Goal: Complete application form

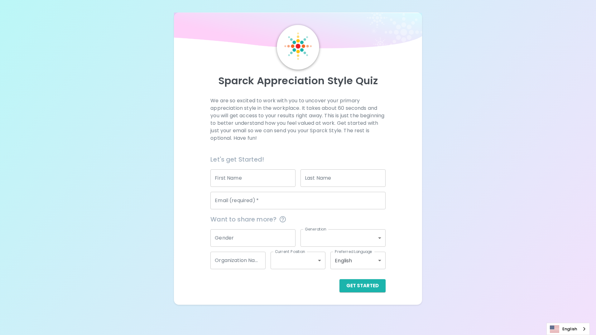
click at [266, 179] on input "First Name" at bounding box center [252, 177] width 85 height 17
type input "A"
type input "[PERSON_NAME]"
click at [327, 180] on input "Last Name" at bounding box center [342, 177] width 85 height 17
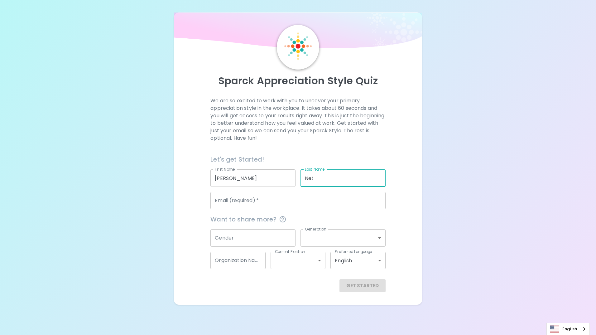
type input "Net"
click at [311, 199] on input "Email (required)   *" at bounding box center [297, 200] width 175 height 17
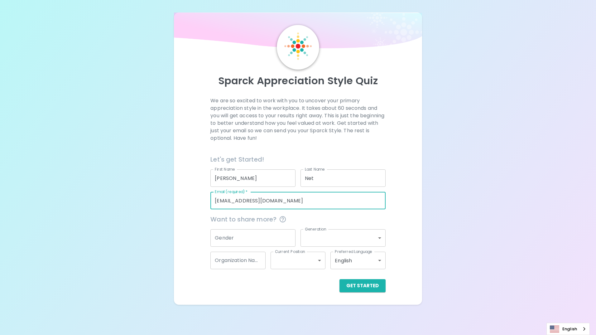
type input "[EMAIL_ADDRESS][DOMAIN_NAME]"
click at [185, 285] on div "We are so excited to work with you to uncover your primary appreciation style i…" at bounding box center [297, 194] width 233 height 195
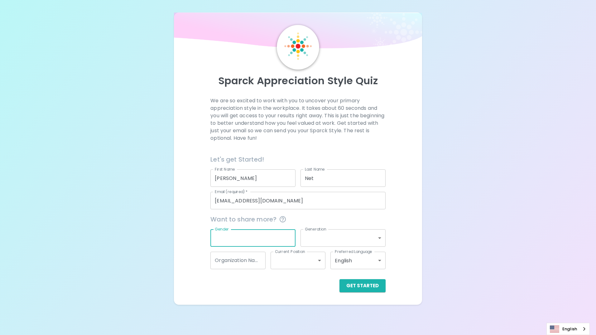
click at [263, 243] on input "Gender" at bounding box center [252, 237] width 85 height 17
type input "[DEMOGRAPHIC_DATA]"
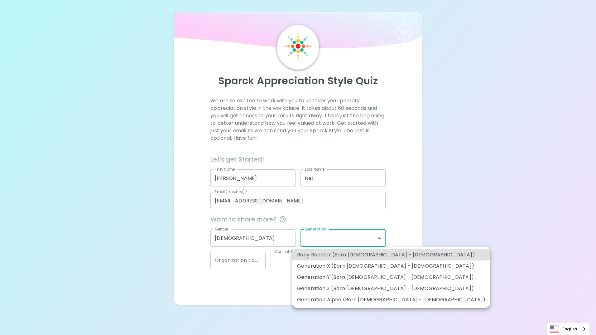
click at [339, 231] on body "Sparck Appreciation Style Quiz We are so excited to work with you to uncover yo…" at bounding box center [298, 167] width 596 height 335
click at [338, 265] on li "Generation X (Born [DEMOGRAPHIC_DATA] - [DEMOGRAPHIC_DATA])" at bounding box center [391, 265] width 198 height 11
type input "generation_x"
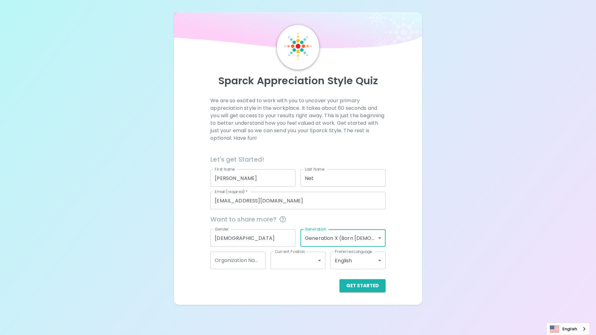
click at [261, 260] on input "Organization Name" at bounding box center [237, 260] width 55 height 17
type input "General"
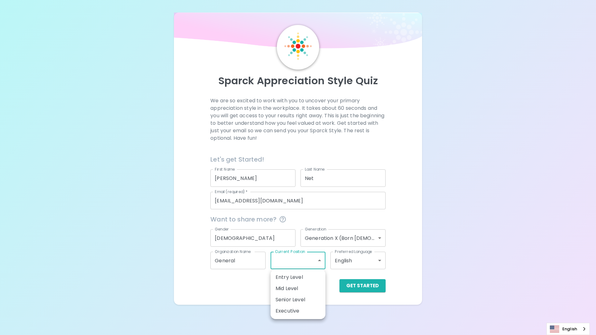
click at [279, 266] on body "Sparck Appreciation Style Quiz We are so excited to work with you to uncover yo…" at bounding box center [298, 167] width 596 height 335
click at [288, 286] on li "Mid Level" at bounding box center [298, 288] width 55 height 11
type input "mid_level"
click at [344, 264] on body "Sparck Appreciation Style Quiz We are so excited to work with you to uncover yo…" at bounding box center [298, 167] width 596 height 335
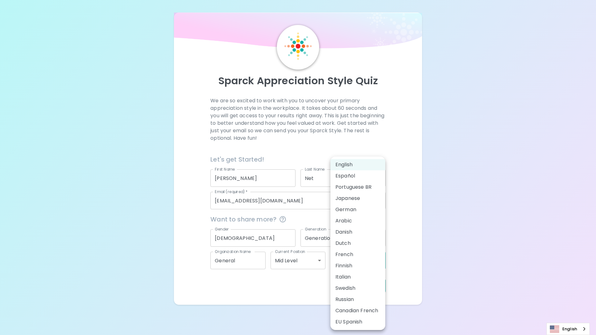
click at [478, 236] on div at bounding box center [298, 167] width 596 height 335
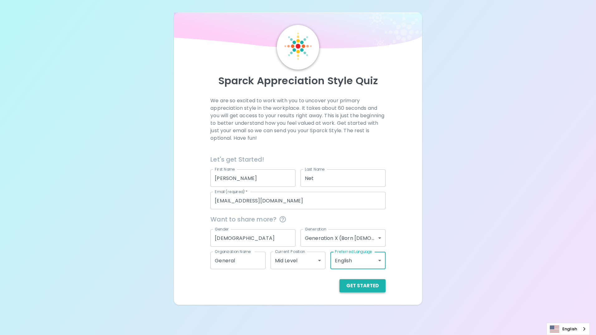
click at [349, 287] on button "Get Started" at bounding box center [362, 285] width 46 height 13
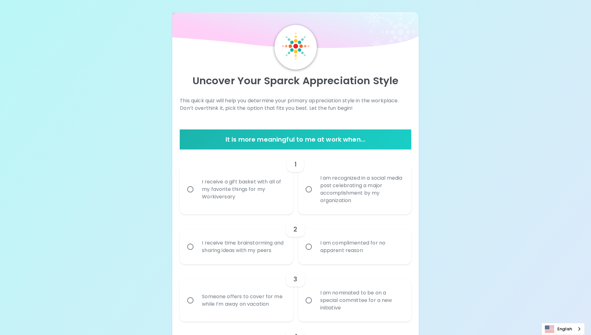
click at [191, 190] on input "I receive a gift basket with all of my favorite things for my Workiversary" at bounding box center [190, 189] width 13 height 13
radio input "true"
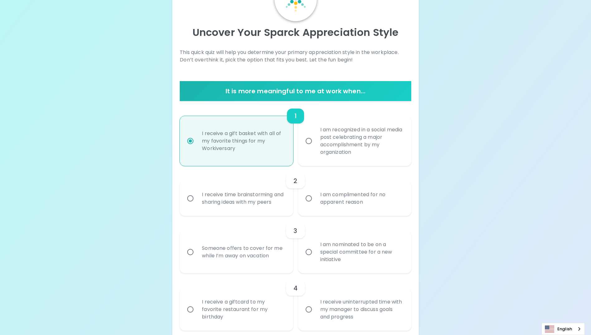
scroll to position [50, 0]
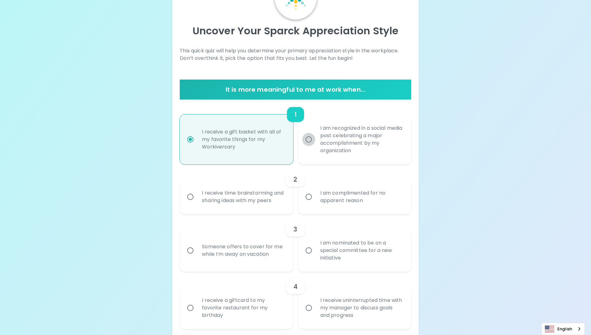
click at [308, 140] on input "I am recognized in a social media post celebrating a major accomplishment by my…" at bounding box center [308, 139] width 13 height 13
radio input "true"
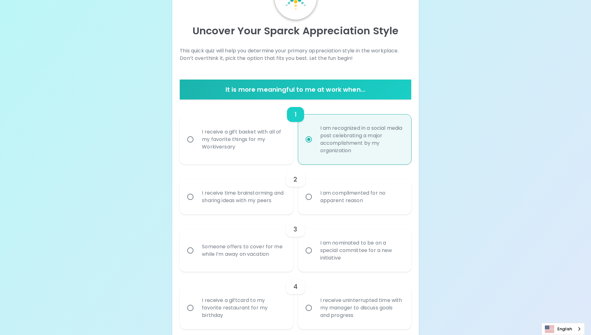
click at [196, 141] on input "I receive a gift basket with all of my favorite things for my Workiversary" at bounding box center [190, 139] width 13 height 13
radio input "true"
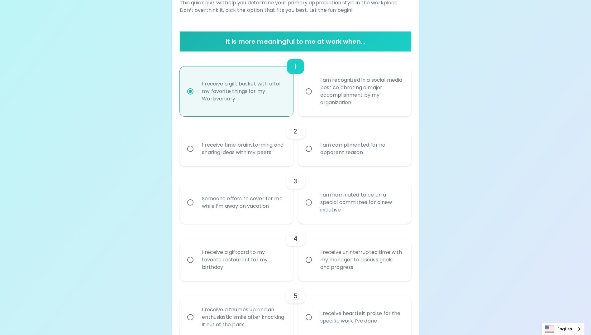
scroll to position [112, 0]
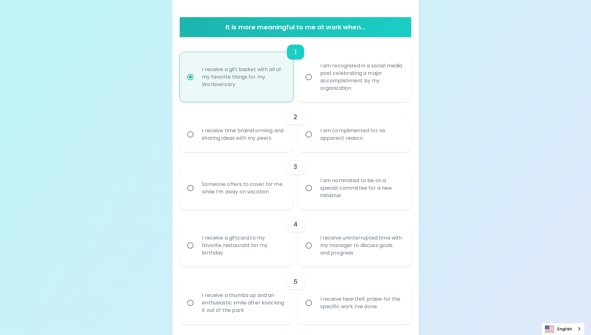
click at [310, 138] on input "I am complimented for no apparent reason" at bounding box center [308, 134] width 13 height 13
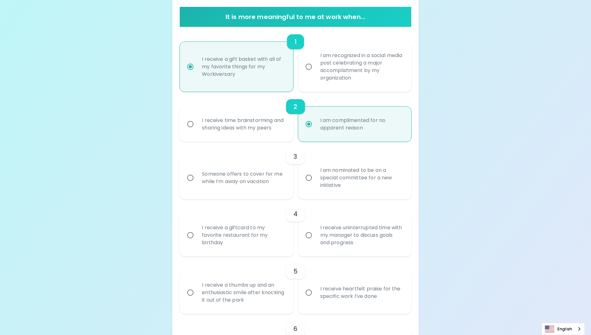
scroll to position [162, 0]
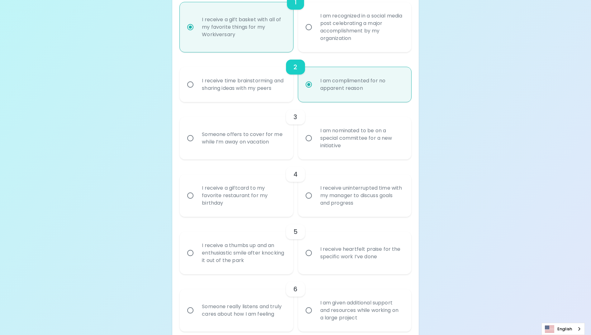
radio input "true"
click at [191, 145] on input "Someone offers to cover for me while I’m away on vacation" at bounding box center [190, 138] width 13 height 13
radio input "false"
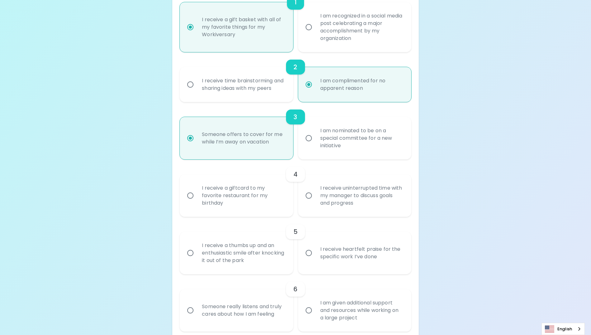
scroll to position [212, 0]
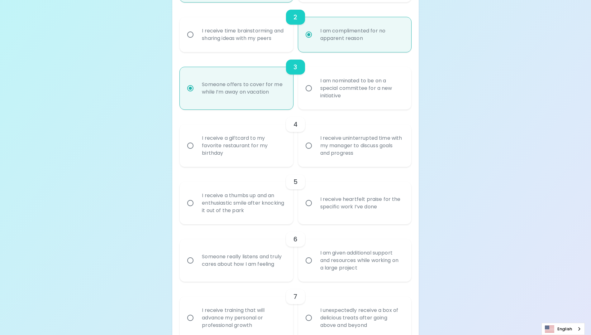
radio input "true"
click at [184, 152] on input "I receive a giftcard to my favorite restaurant for my birthday" at bounding box center [190, 145] width 13 height 13
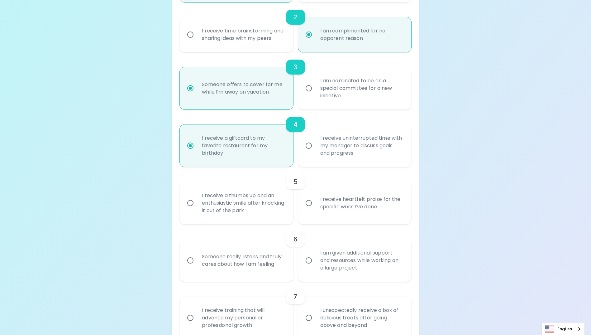
radio input "false"
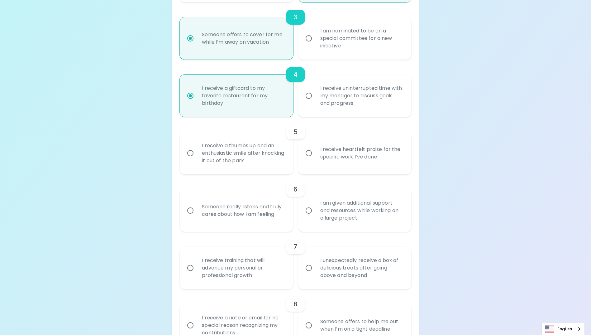
radio input "true"
click at [309, 160] on input "I receive heartfelt praise for the specific work I’ve done" at bounding box center [308, 152] width 13 height 13
radio input "false"
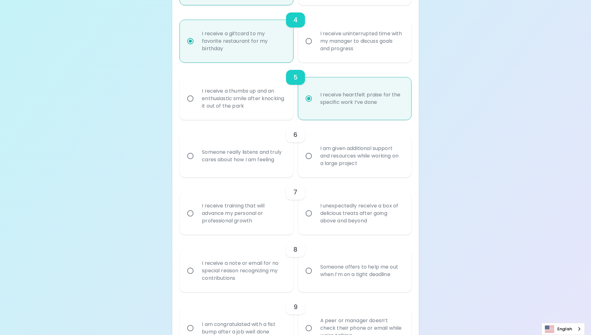
scroll to position [343, 0]
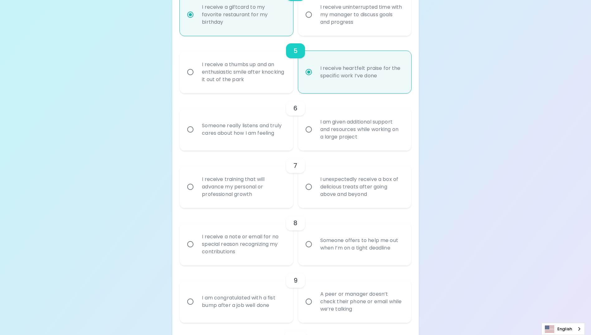
radio input "true"
click at [202, 140] on div "Someone really listens and truly cares about how I am feeling" at bounding box center [243, 129] width 93 height 30
click at [197, 136] on input "Someone really listens and truly cares about how I am feeling" at bounding box center [190, 129] width 13 height 13
radio input "false"
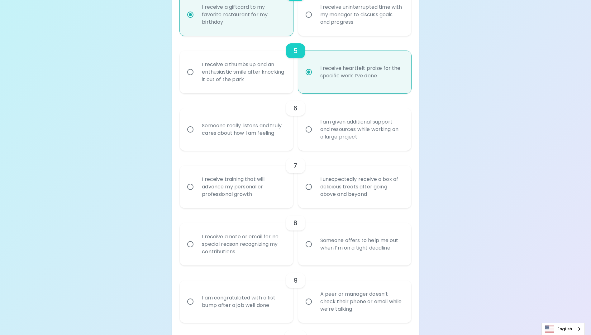
radio input "false"
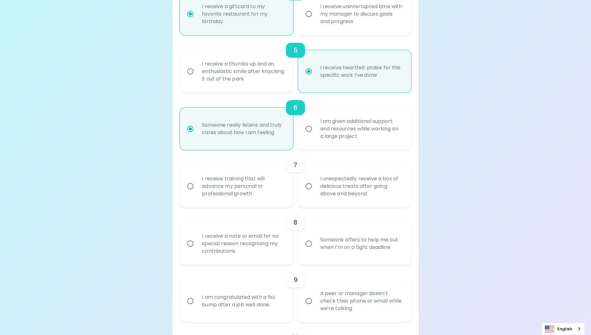
scroll to position [393, 0]
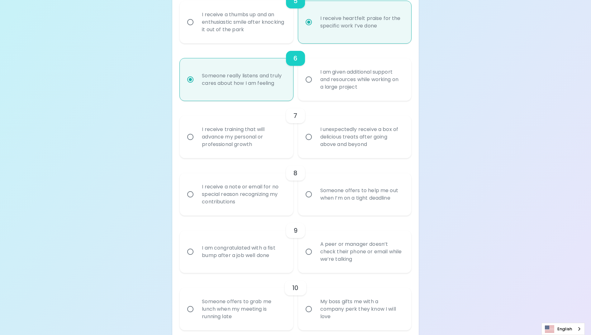
radio input "true"
click at [309, 143] on input "I unexpectedly receive a box of delicious treats after going above and beyond" at bounding box center [308, 136] width 13 height 13
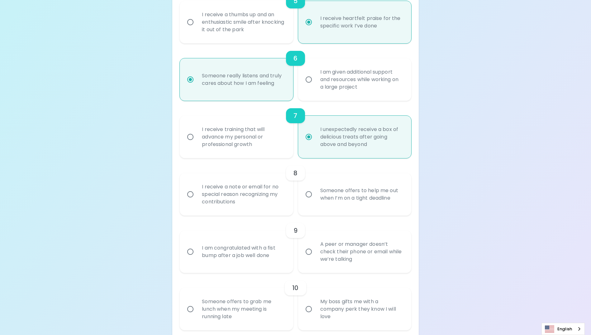
radio input "false"
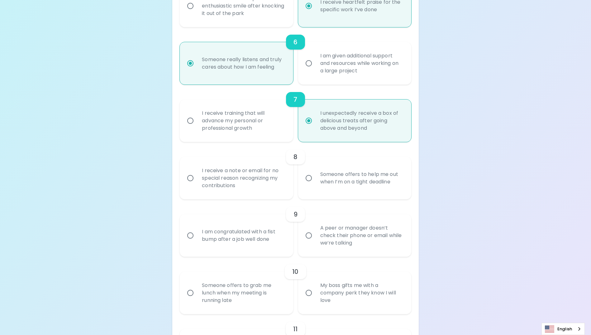
scroll to position [443, 0]
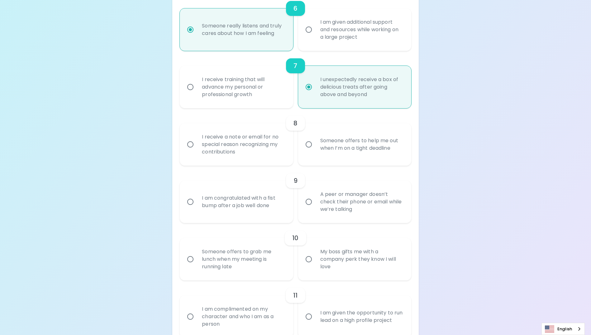
radio input "true"
click at [306, 151] on input "Someone offers to help me out when I’m on a tight deadline" at bounding box center [308, 144] width 13 height 13
radio input "false"
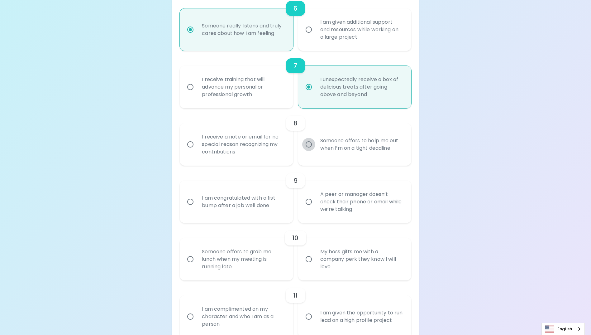
radio input "false"
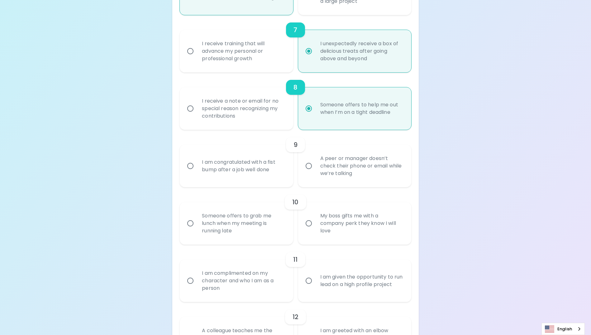
scroll to position [492, 0]
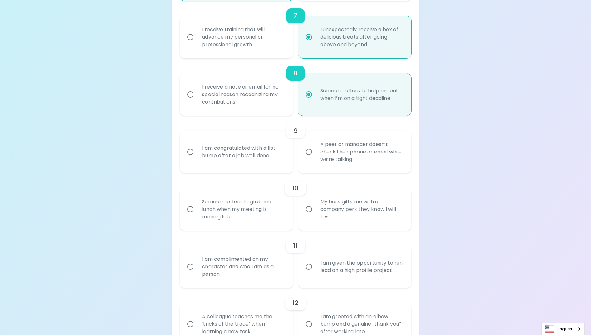
radio input "true"
click at [219, 167] on div "I am congratulated with a fist bump after a job well done" at bounding box center [243, 152] width 93 height 30
click at [197, 158] on input "I am congratulated with a fist bump after a job well done" at bounding box center [190, 151] width 13 height 13
radio input "false"
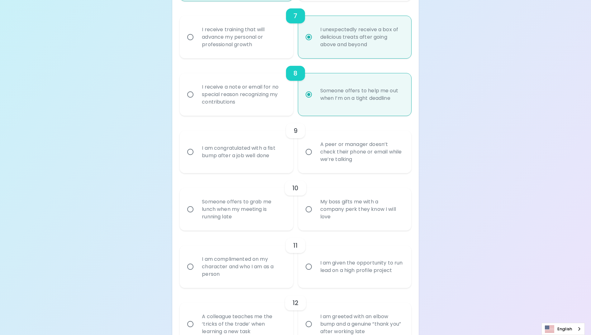
radio input "false"
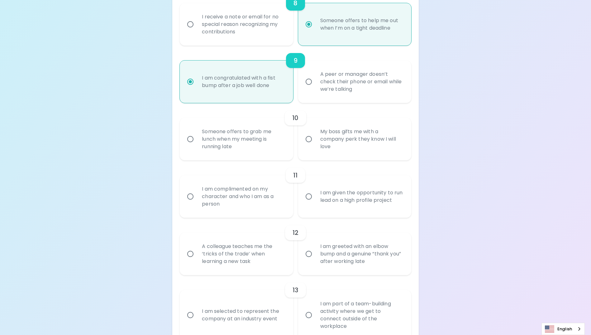
scroll to position [574, 0]
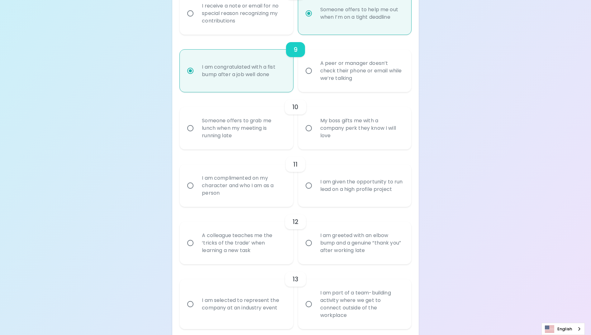
radio input "true"
click at [308, 135] on input "My boss gifts me with a company perk they know I will love" at bounding box center [308, 128] width 13 height 13
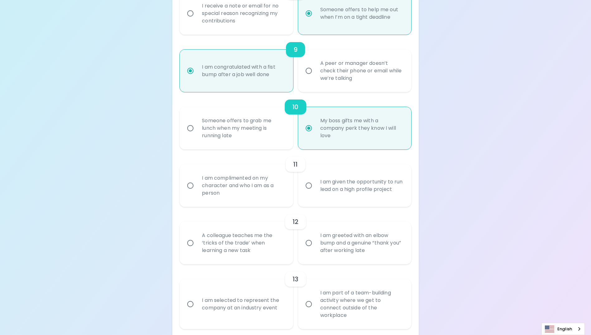
radio input "false"
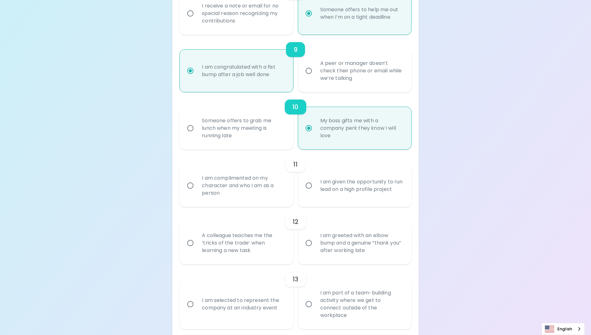
radio input "false"
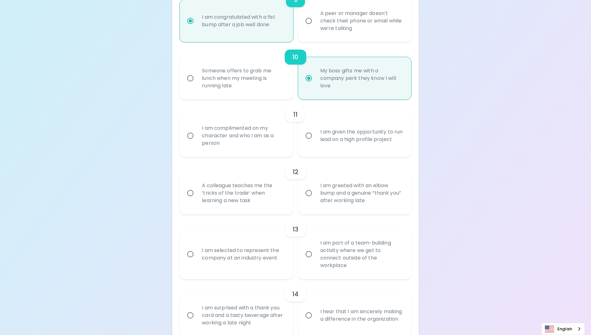
radio input "true"
click at [242, 149] on div "I am complimented on my character and who I am as a person" at bounding box center [243, 135] width 93 height 37
click at [197, 142] on input "I am complimented on my character and who I am as a person" at bounding box center [190, 135] width 13 height 13
radio input "false"
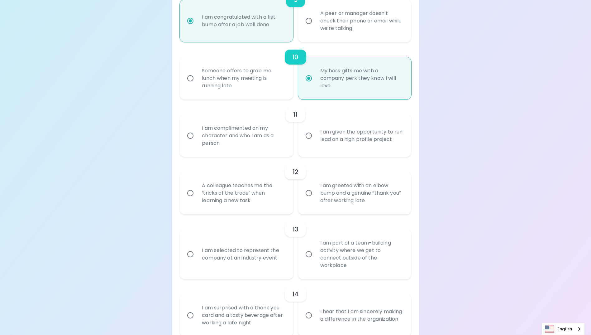
radio input "false"
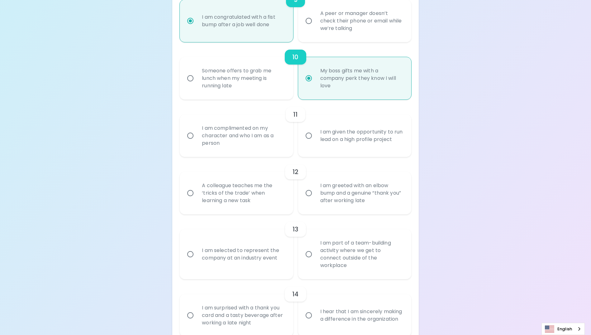
radio input "false"
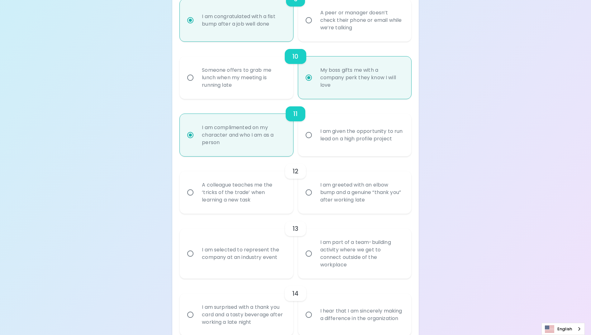
scroll to position [673, 0]
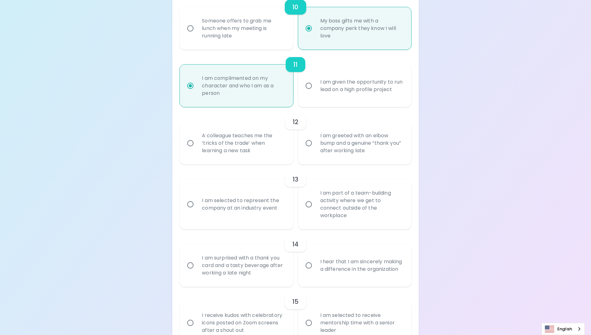
radio input "true"
click at [309, 150] on input "I am greeted with an elbow bump and a genuine “thank you” after working late" at bounding box center [308, 143] width 13 height 13
radio input "false"
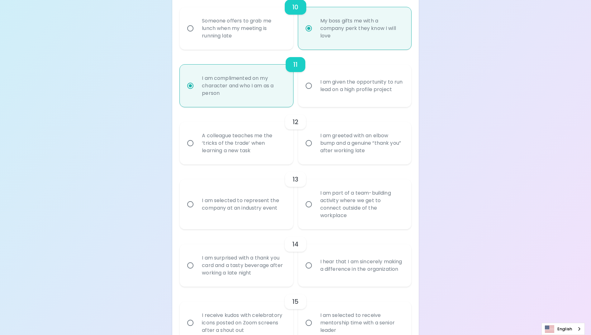
radio input "false"
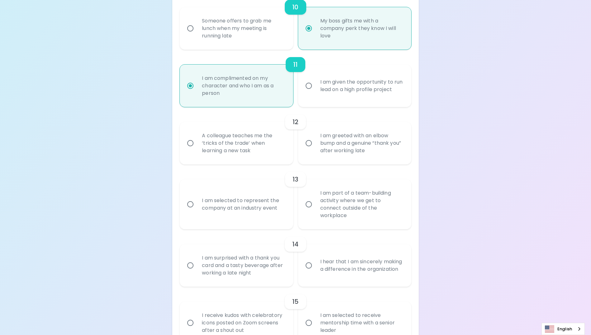
radio input "false"
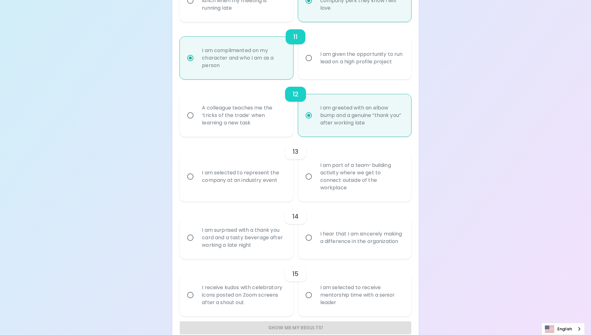
scroll to position [713, 0]
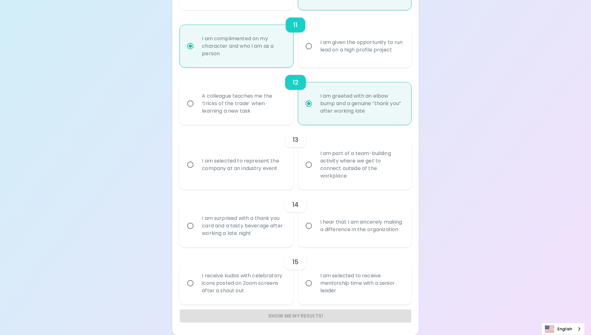
radio input "true"
click at [270, 169] on div "I am selected to represent the company at an industry event" at bounding box center [243, 165] width 93 height 30
click at [197, 169] on input "I am selected to represent the company at an industry event" at bounding box center [190, 164] width 13 height 13
radio input "false"
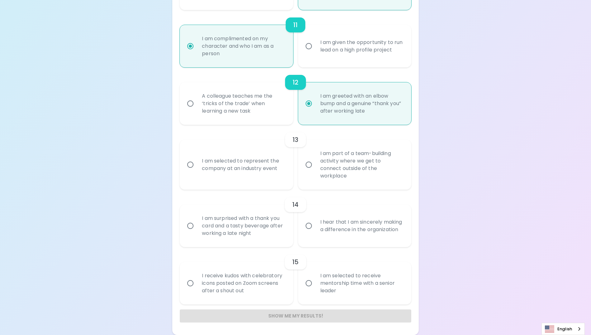
radio input "false"
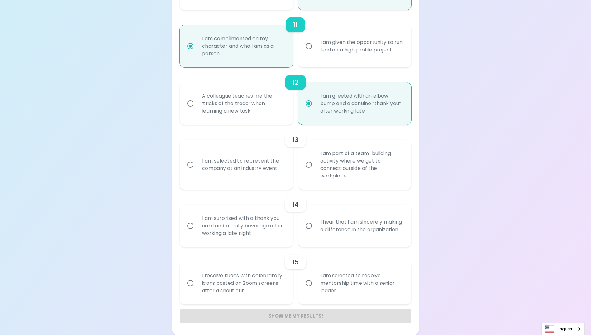
radio input "false"
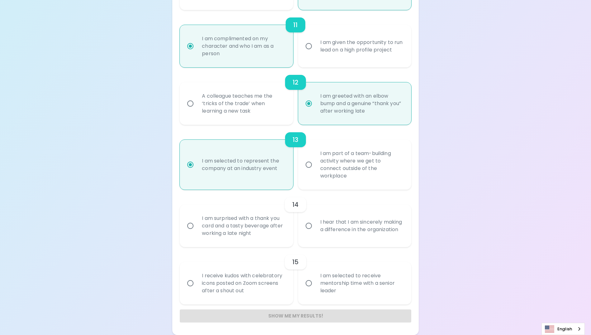
radio input "true"
click at [255, 228] on div "I am surprised with a thank you card and a tasty beverage after working a late …" at bounding box center [243, 225] width 93 height 37
click at [197, 228] on input "I am surprised with a thank you card and a tasty beverage after working a late …" at bounding box center [190, 225] width 13 height 13
radio input "false"
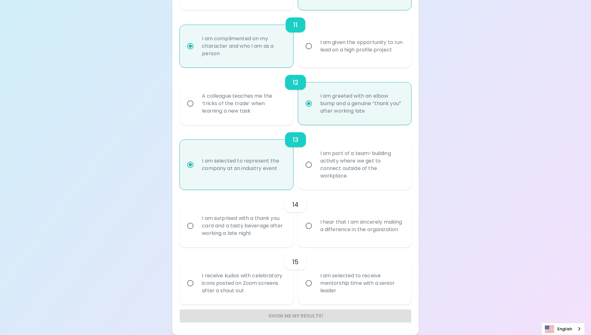
radio input "false"
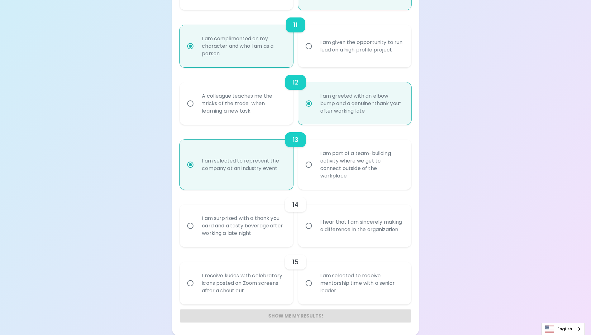
radio input "false"
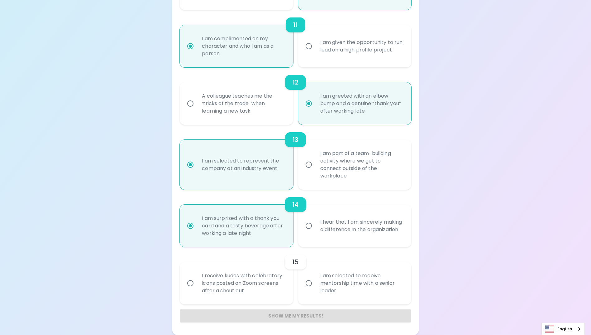
radio input "true"
click at [271, 282] on div "I receive kudos with celebratory icons posted on Zoom screens after a shout out" at bounding box center [243, 282] width 93 height 37
click at [197, 282] on input "I receive kudos with celebratory icons posted on Zoom screens after a shout out" at bounding box center [190, 282] width 13 height 13
radio input "false"
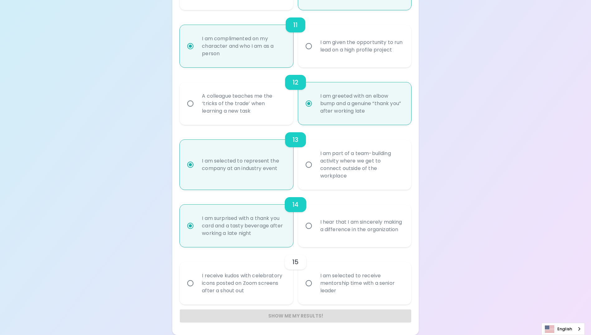
radio input "false"
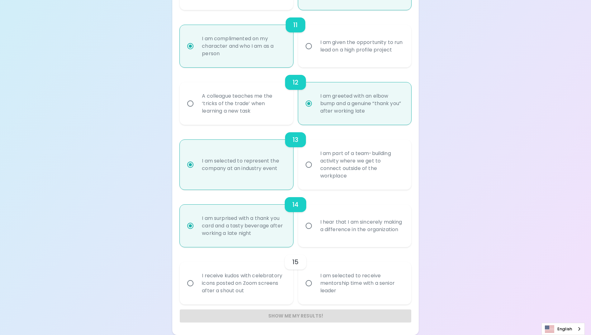
radio input "false"
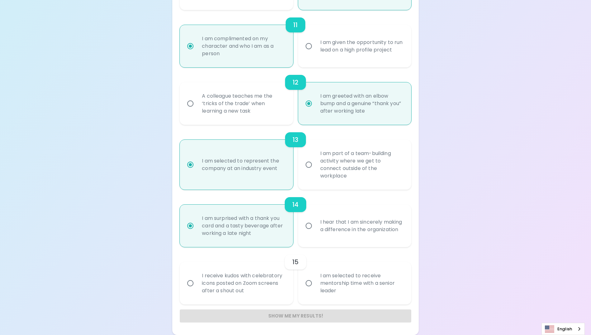
radio input "false"
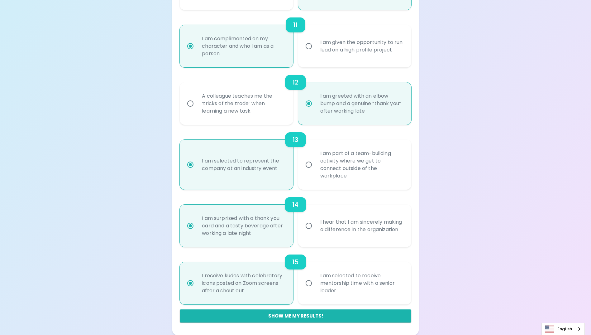
click at [317, 318] on button "Show me my results!" at bounding box center [295, 315] width 231 height 13
radio input "false"
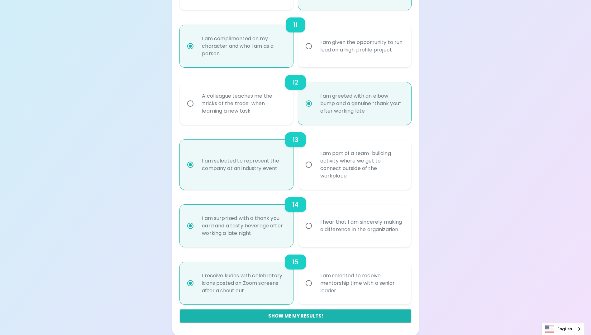
radio input "false"
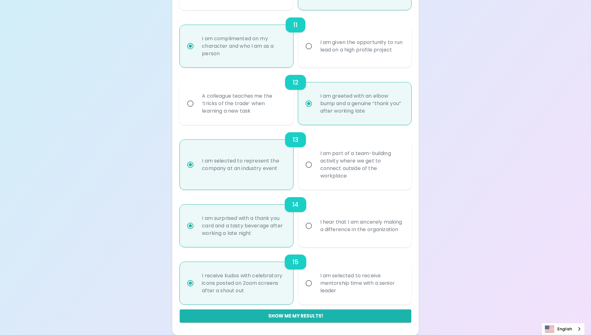
radio input "false"
radio input "true"
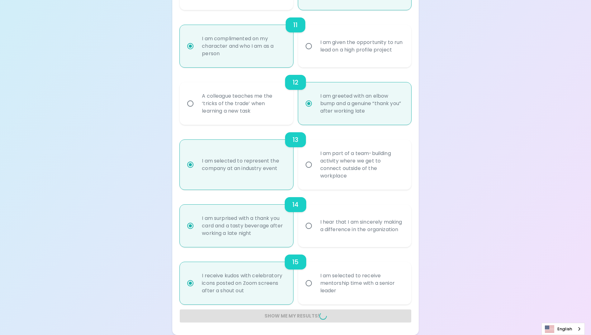
radio input "false"
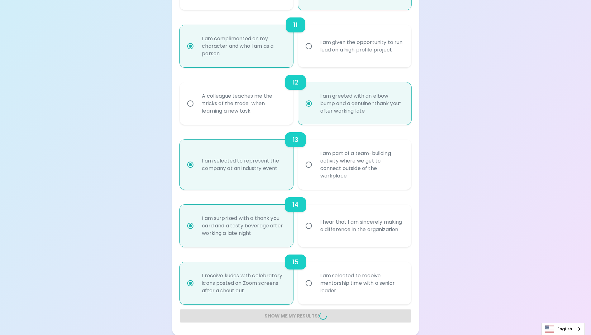
radio input "false"
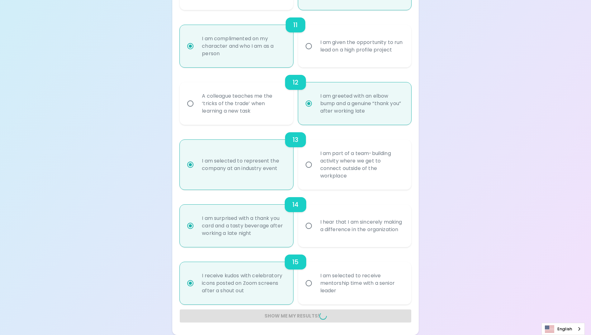
radio input "false"
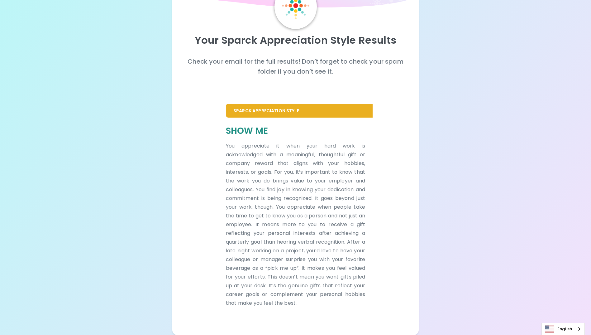
scroll to position [41, 0]
